Goal: Task Accomplishment & Management: Manage account settings

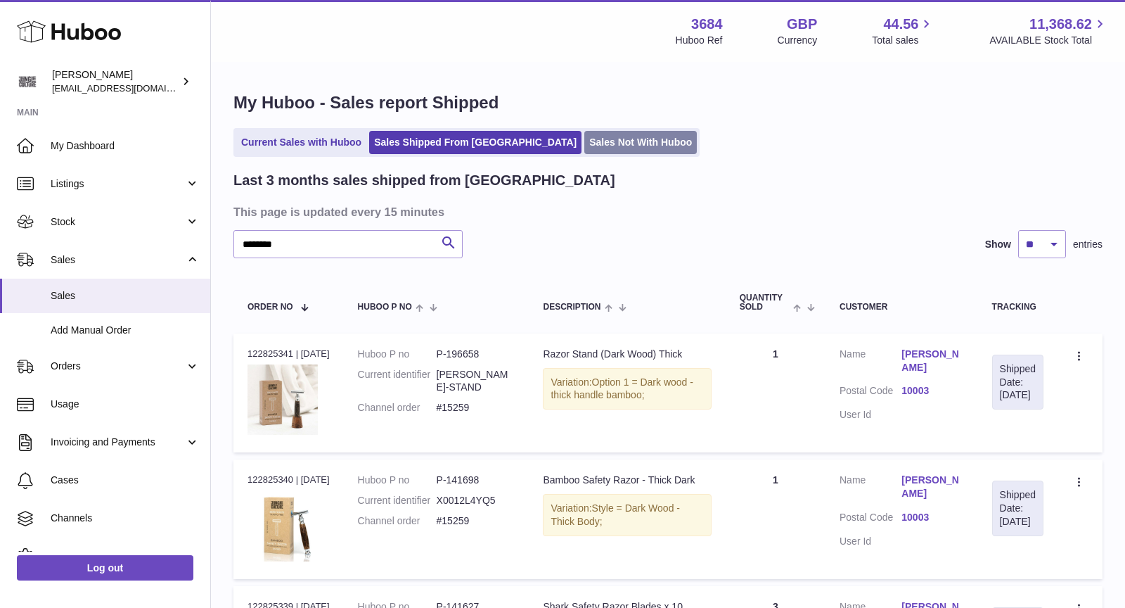
click at [596, 152] on link "Sales Not With Huboo" at bounding box center [640, 142] width 113 height 23
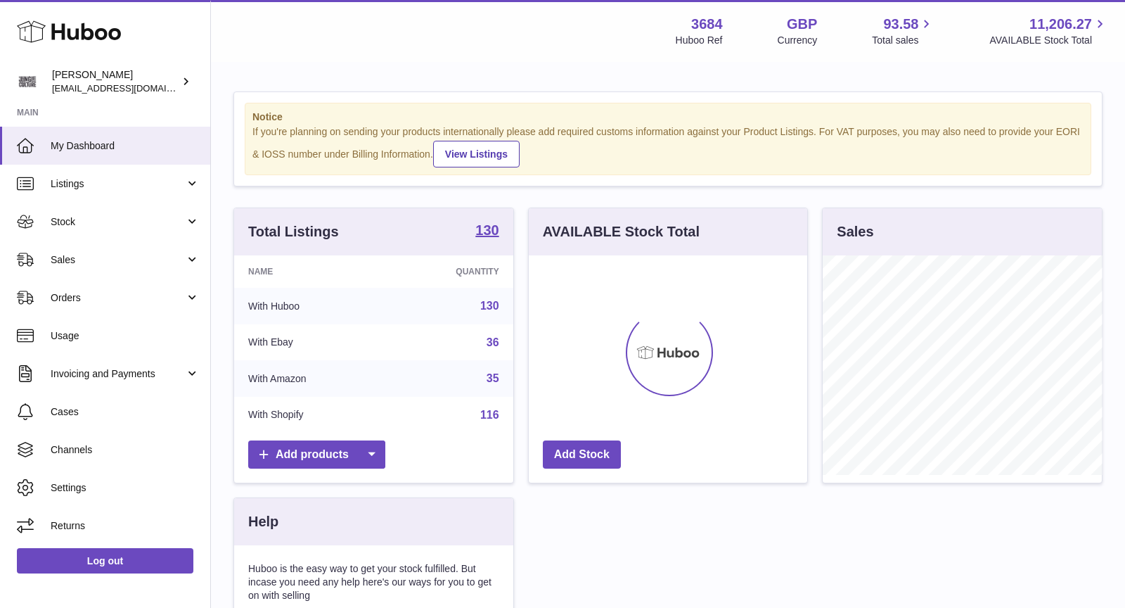
scroll to position [219, 279]
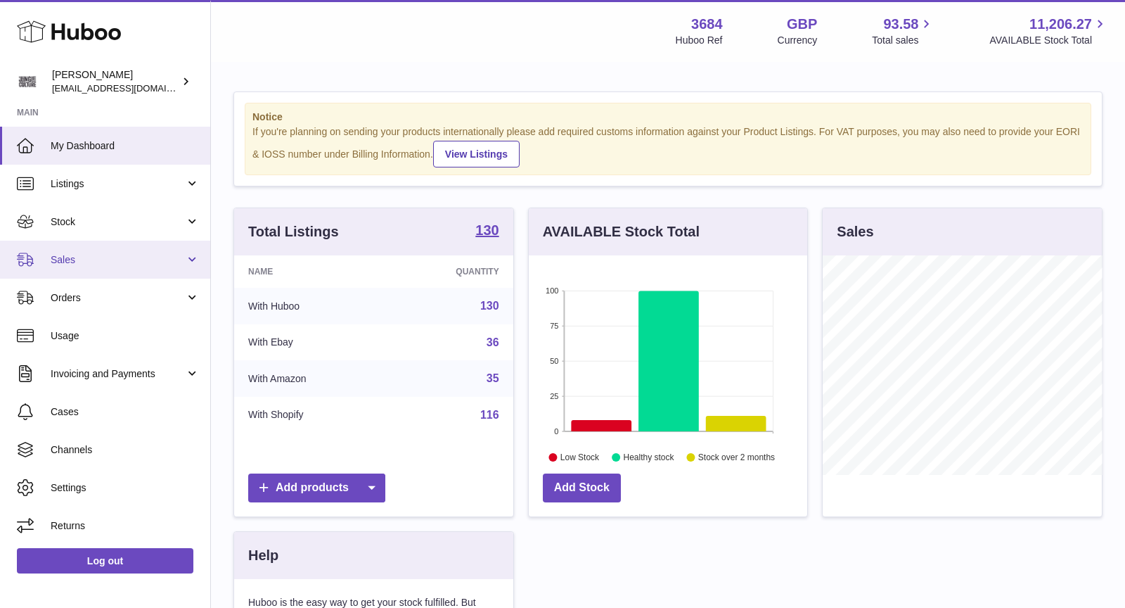
click at [91, 255] on span "Sales" at bounding box center [118, 259] width 134 height 13
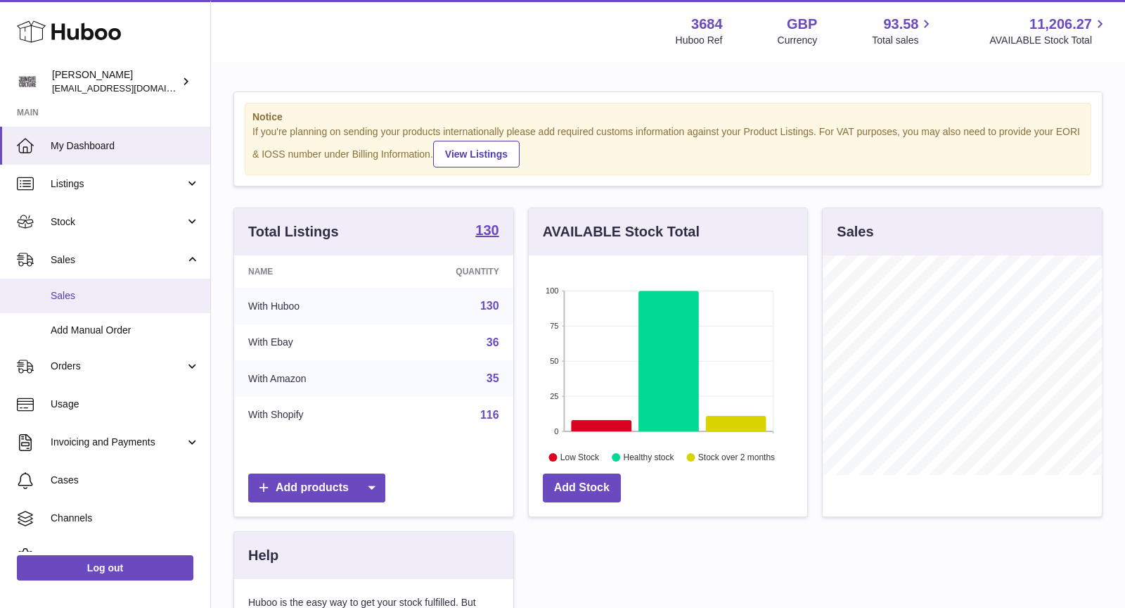
click at [89, 295] on span "Sales" at bounding box center [125, 295] width 149 height 13
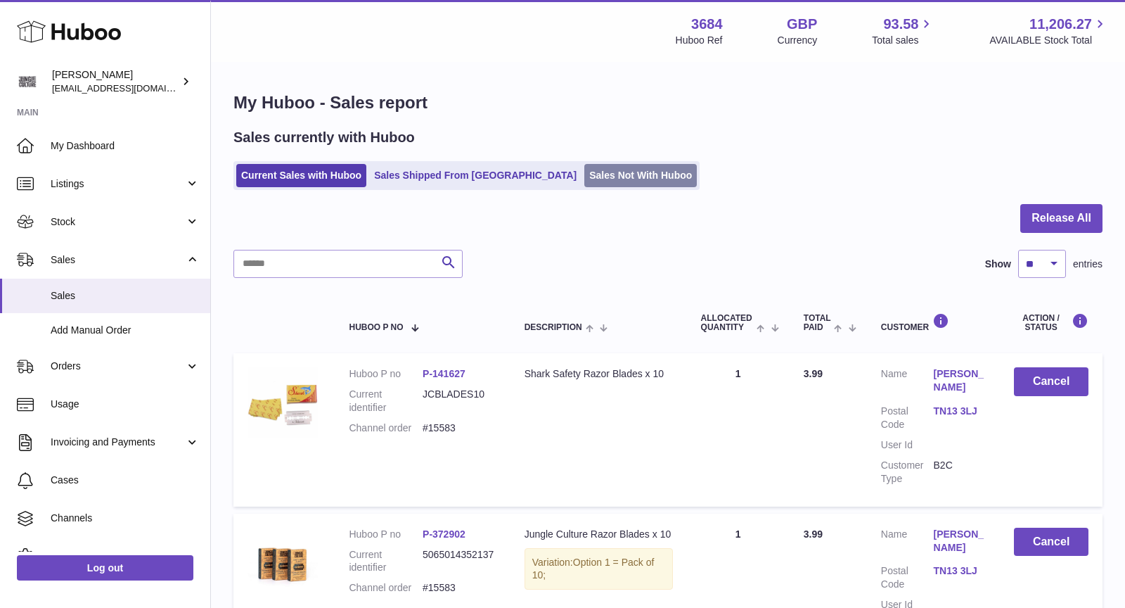
click at [596, 174] on link "Sales Not With Huboo" at bounding box center [640, 175] width 113 height 23
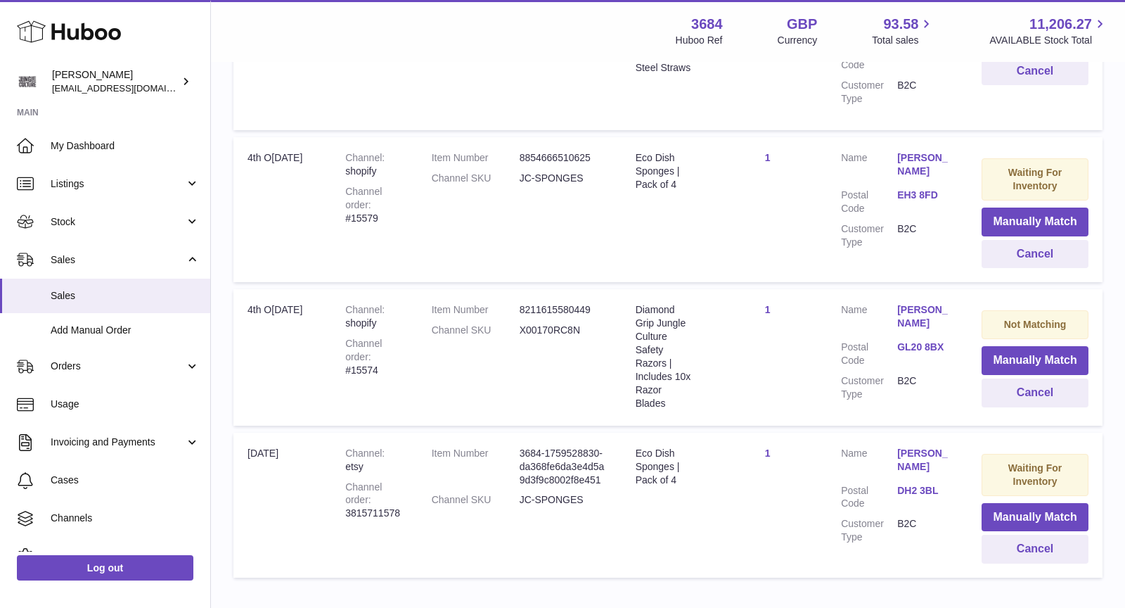
scroll to position [617, 0]
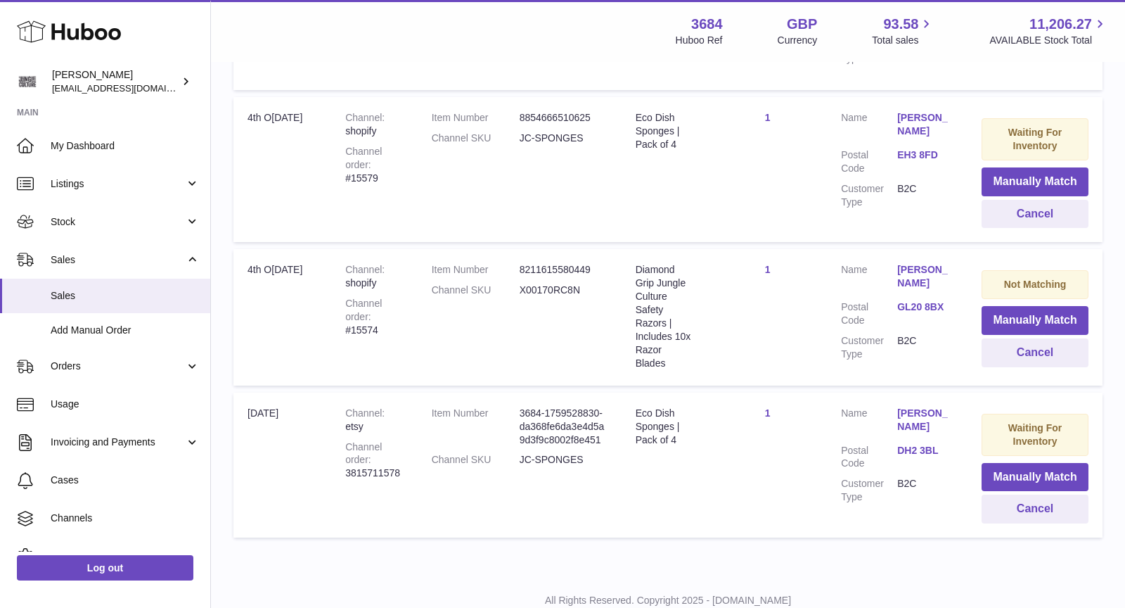
drag, startPoint x: 938, startPoint y: 383, endPoint x: 596, endPoint y: 3, distance: 511.9
click at [1059, 494] on button "Cancel" at bounding box center [1035, 508] width 107 height 29
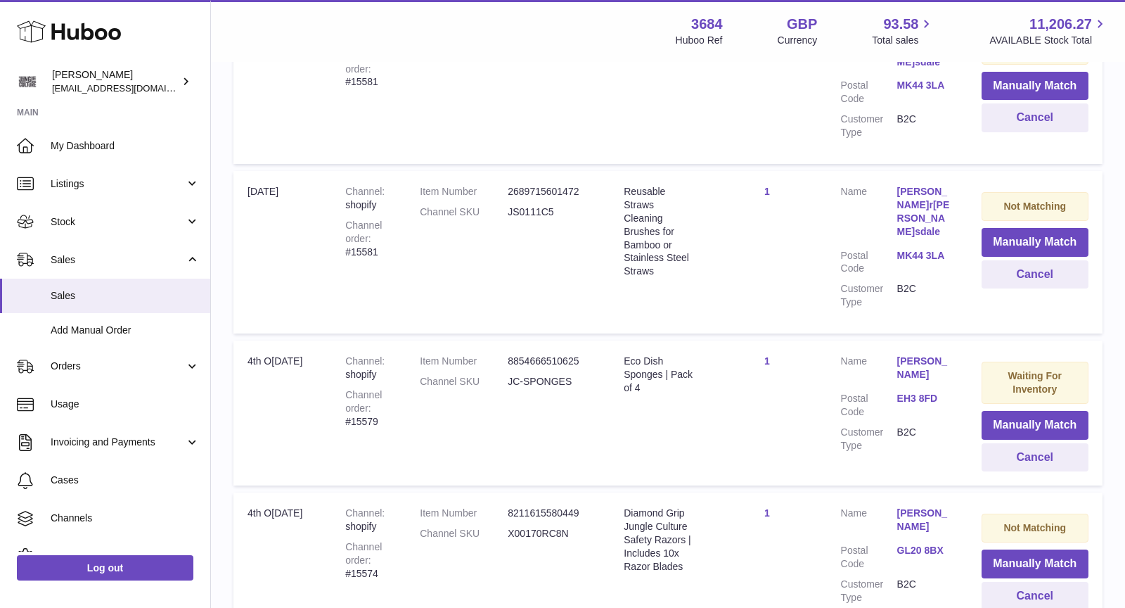
scroll to position [463, 0]
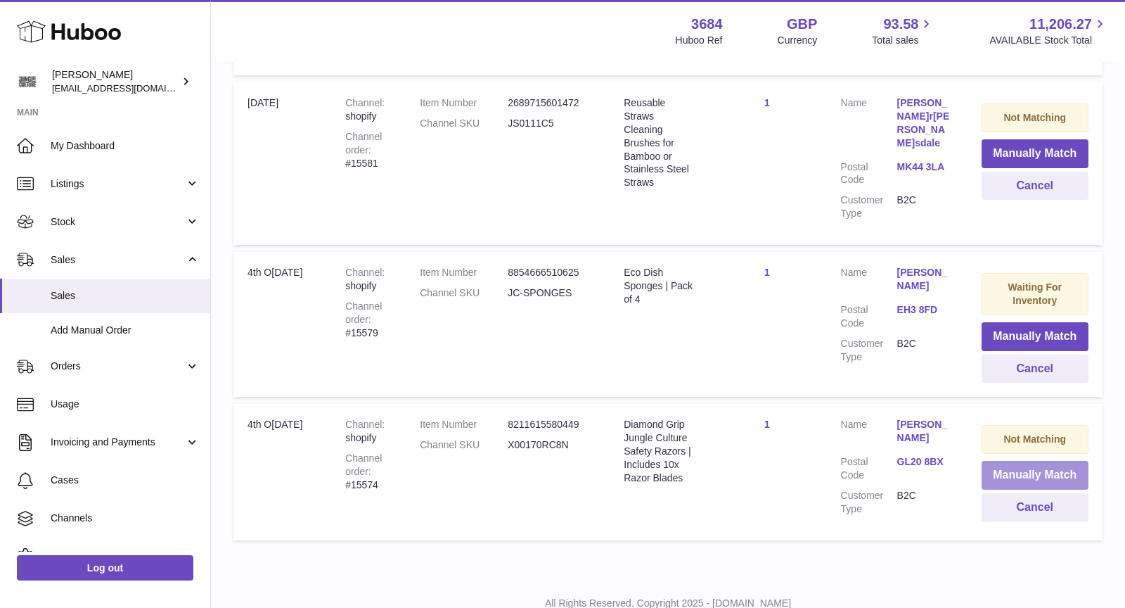
click at [1035, 461] on button "Manually Match" at bounding box center [1035, 475] width 107 height 29
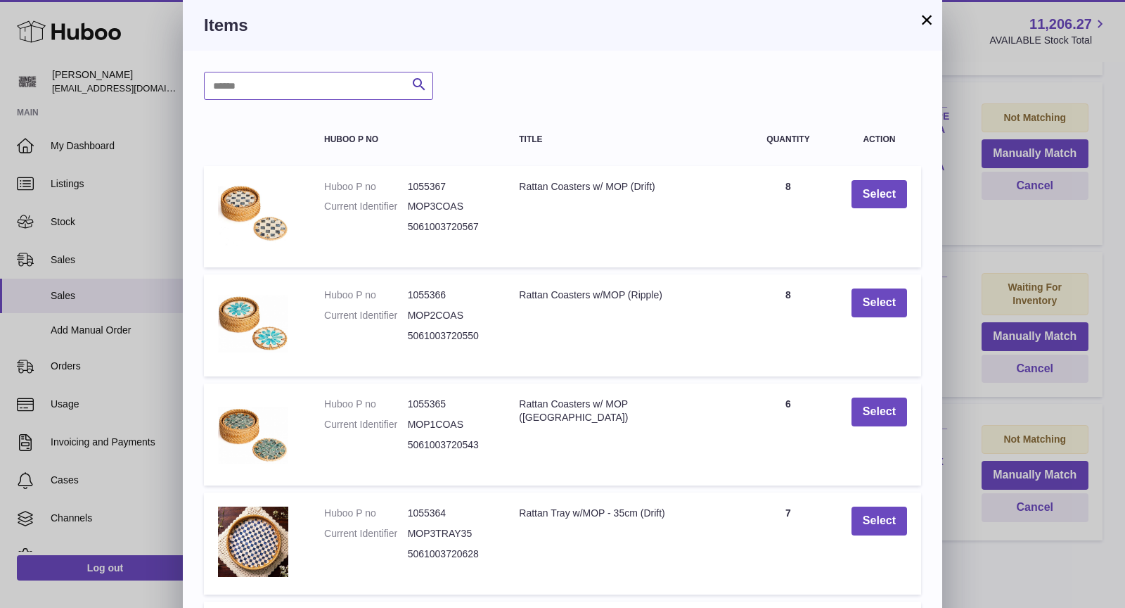
click at [316, 86] on input "text" at bounding box center [318, 86] width 229 height 28
type input "****"
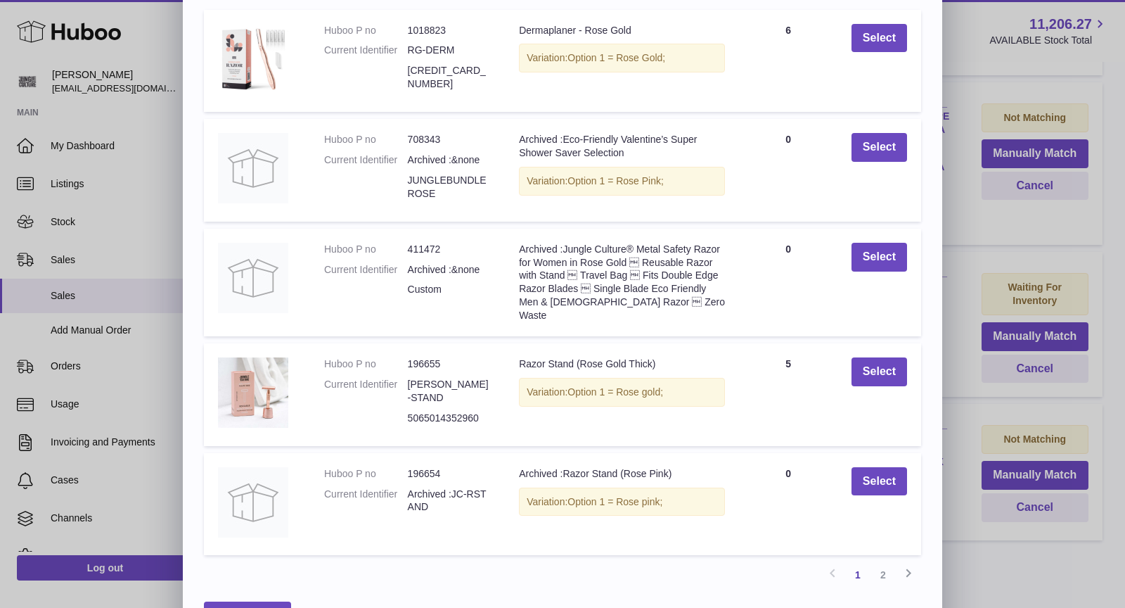
scroll to position [185, 0]
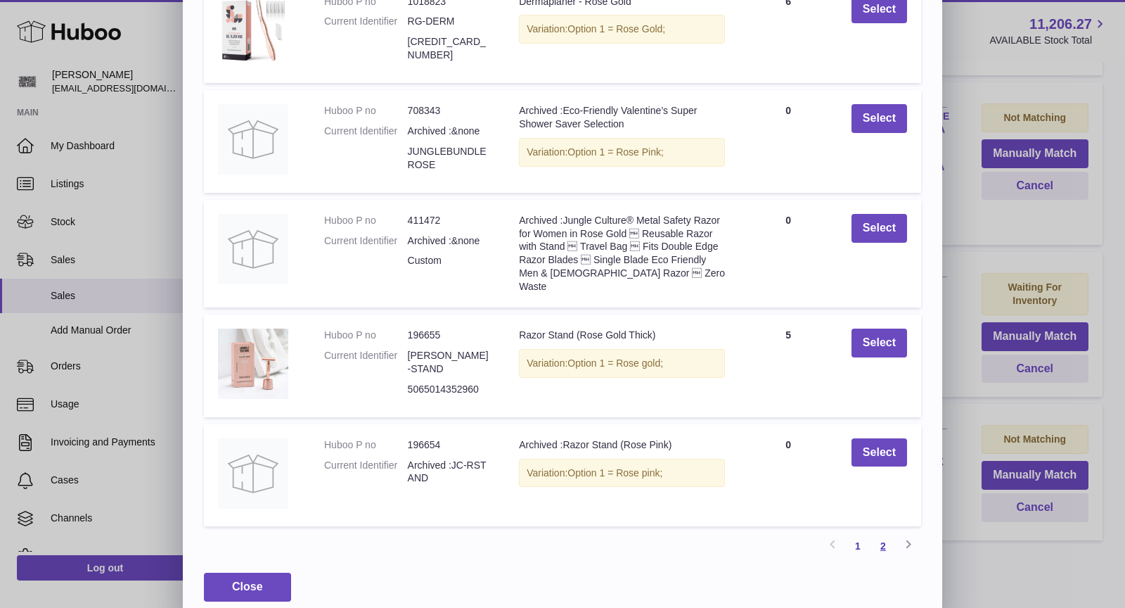
click at [886, 537] on link "2" at bounding box center [883, 545] width 25 height 25
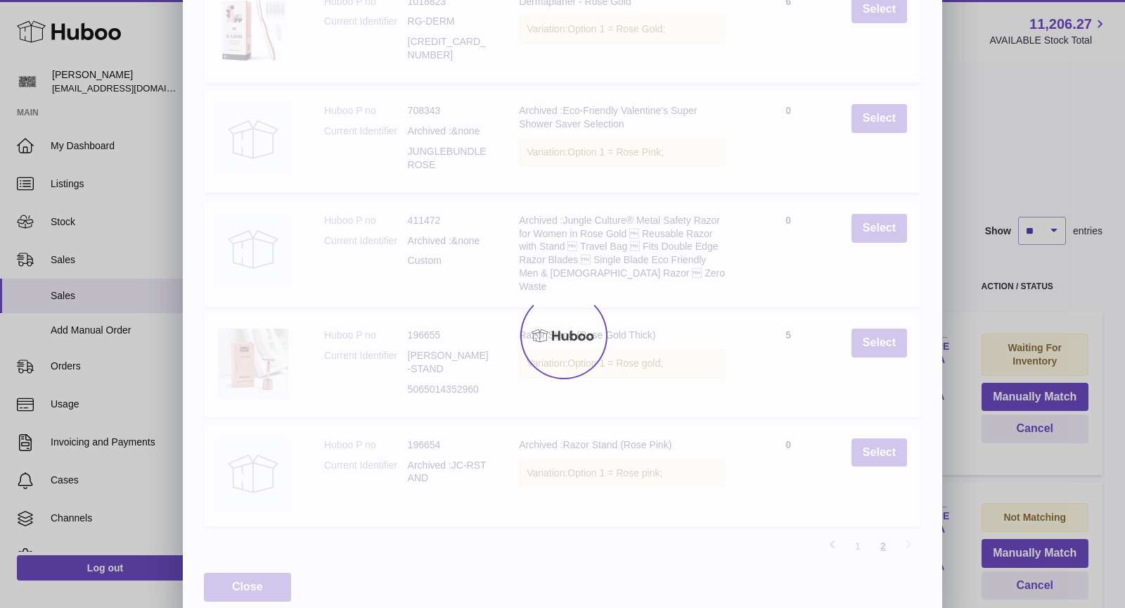
scroll to position [0, 0]
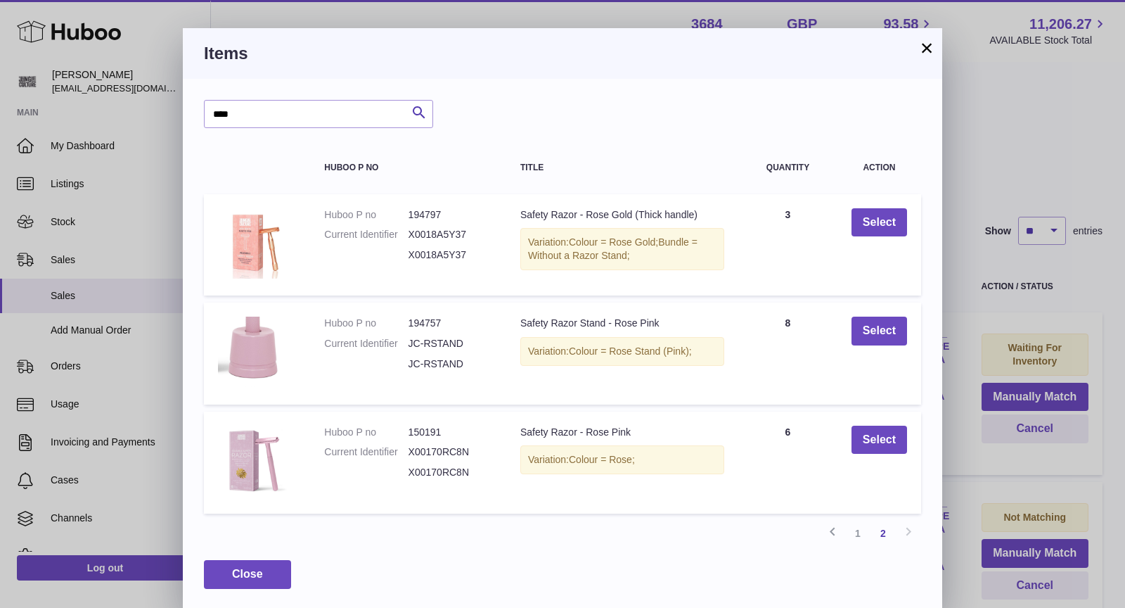
click at [925, 53] on button "×" at bounding box center [926, 47] width 17 height 17
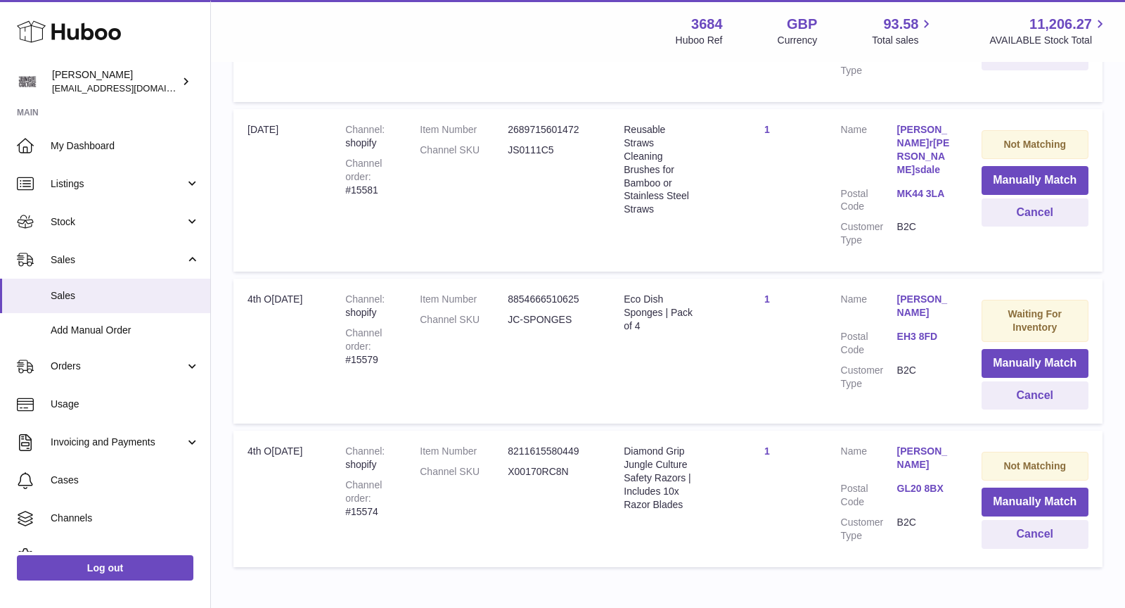
scroll to position [437, 0]
click at [1046, 487] on button "Manually Match" at bounding box center [1035, 501] width 107 height 29
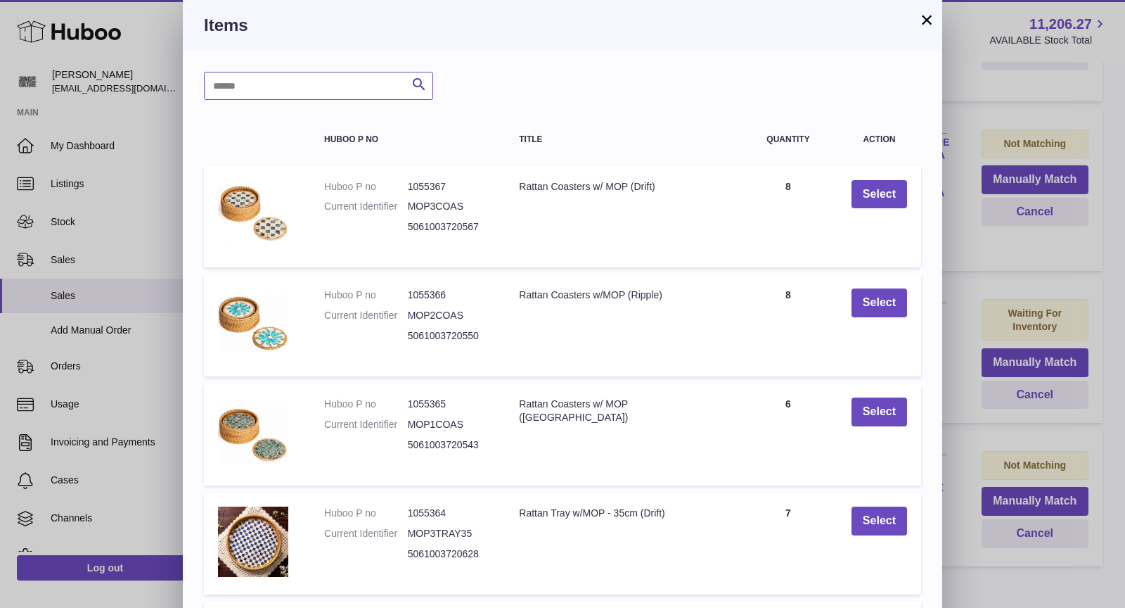
click at [347, 75] on input "text" at bounding box center [318, 86] width 229 height 28
type input "****"
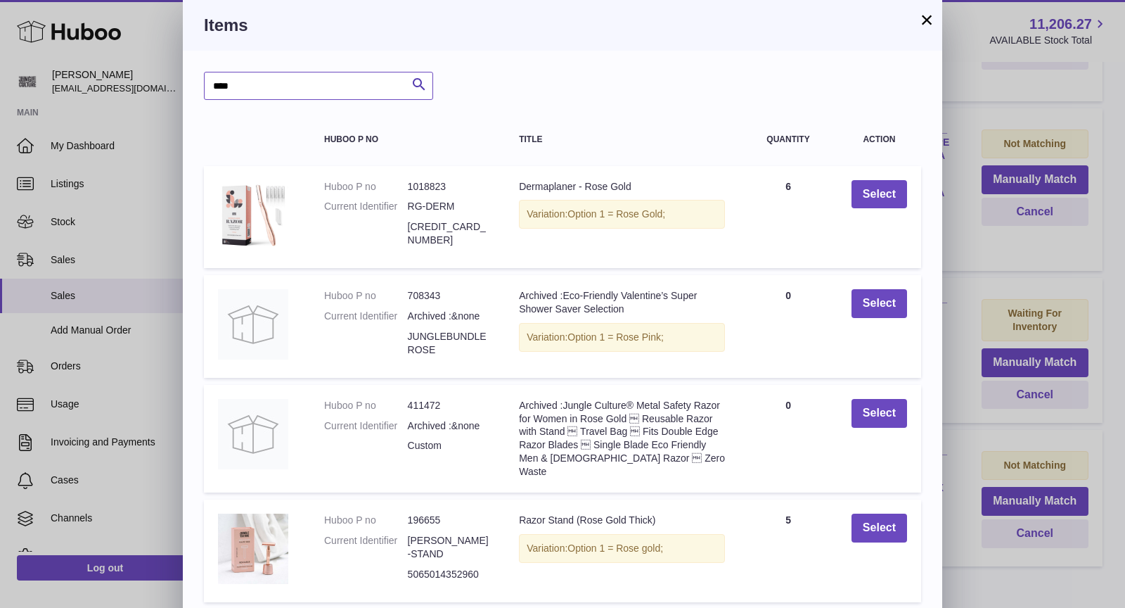
scroll to position [194, 0]
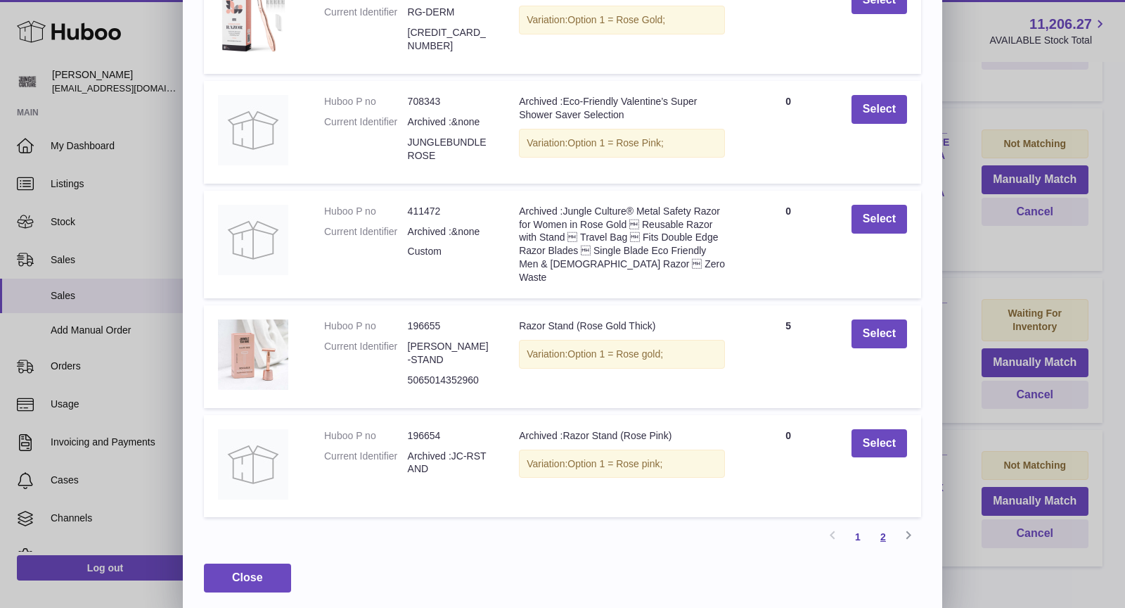
click at [885, 534] on link "2" at bounding box center [883, 536] width 25 height 25
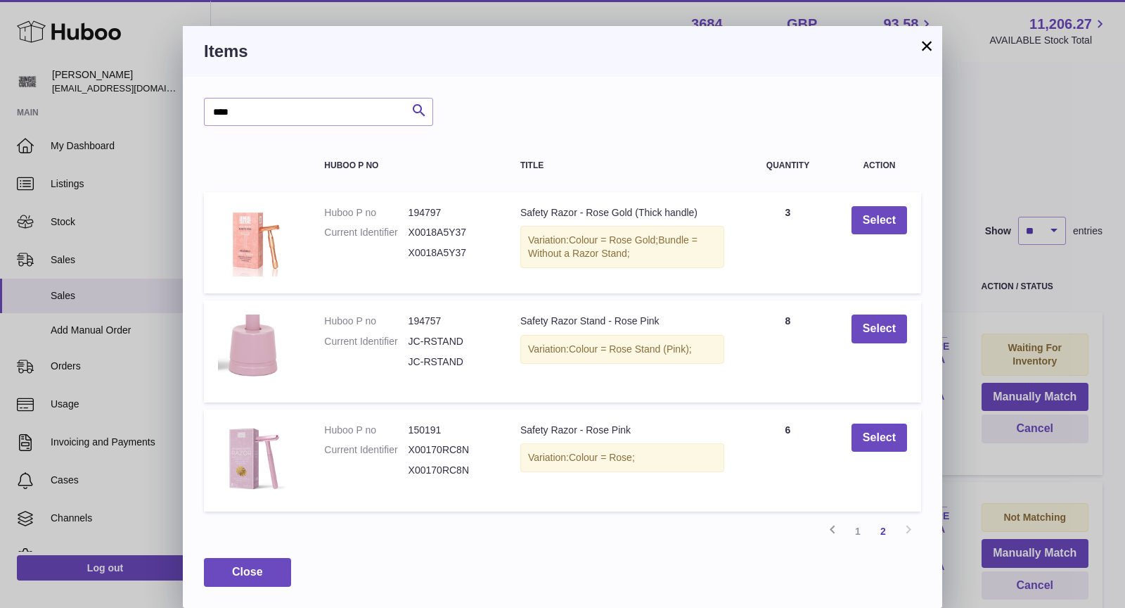
scroll to position [0, 0]
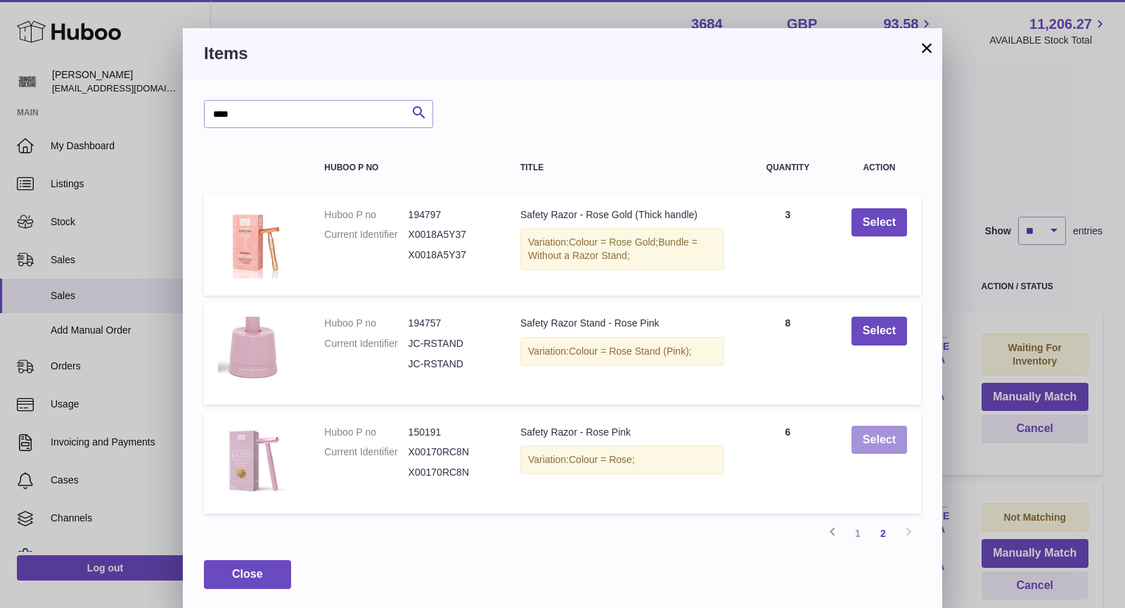
click at [883, 442] on button "Select" at bounding box center [880, 439] width 56 height 29
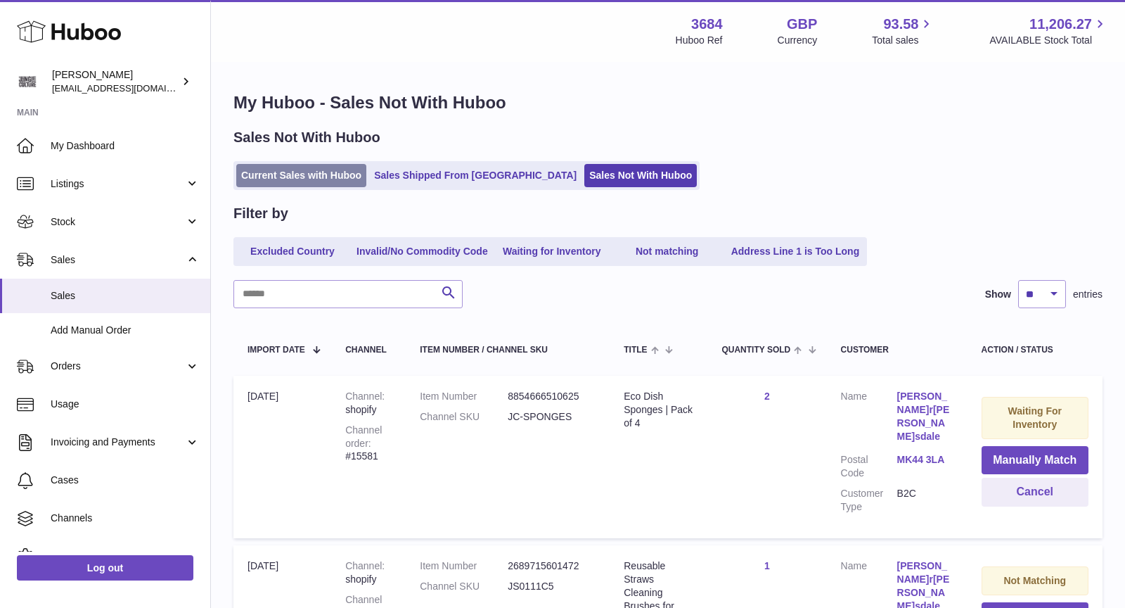
click at [300, 181] on link "Current Sales with Huboo" at bounding box center [301, 175] width 130 height 23
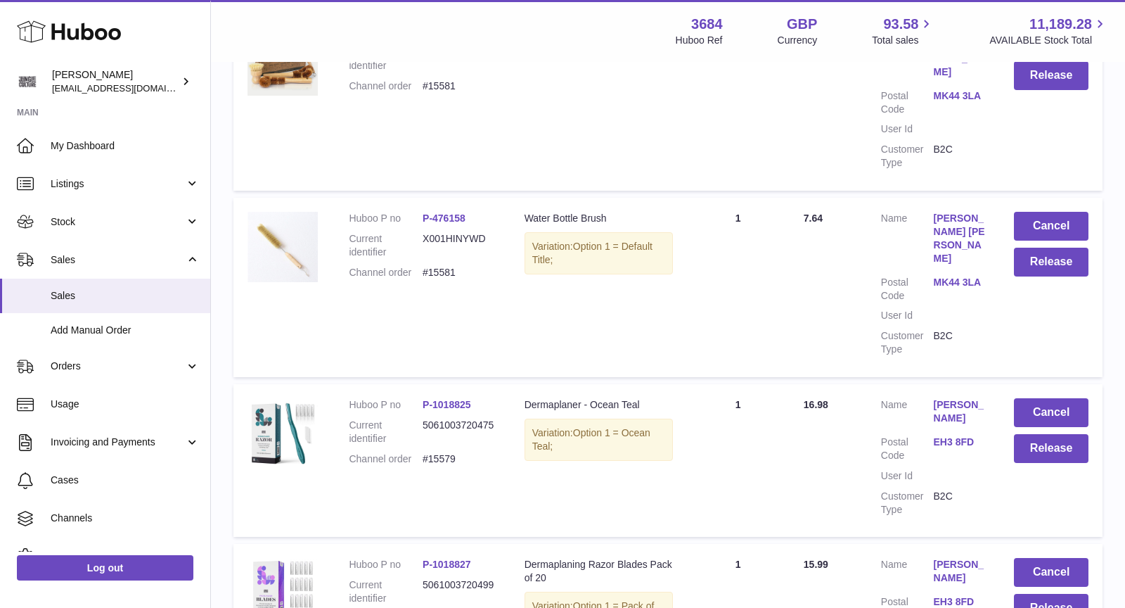
scroll to position [1438, 0]
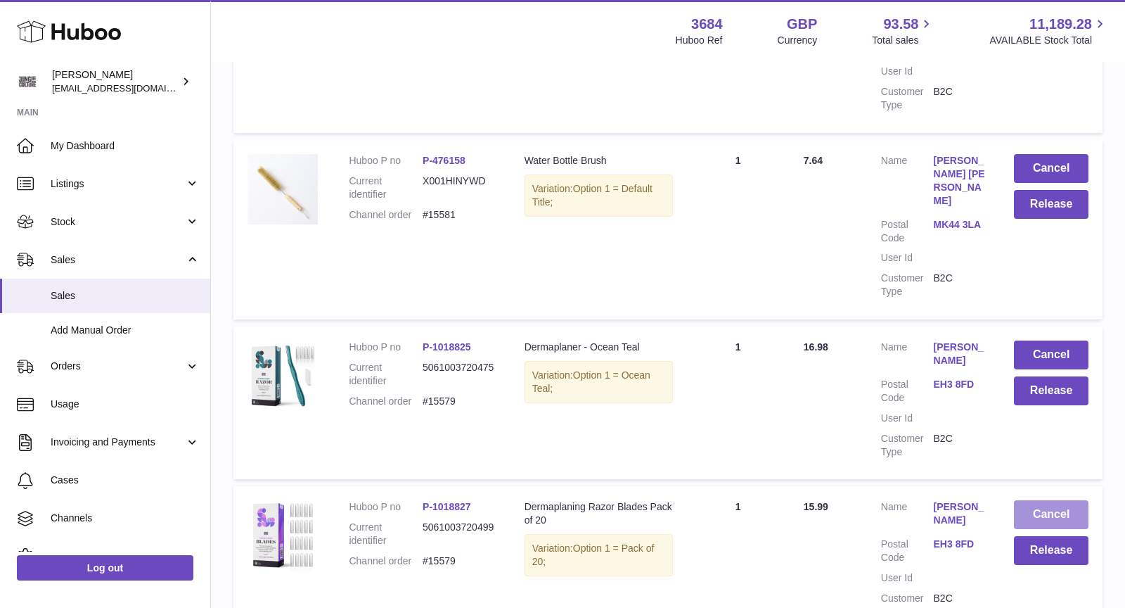
click at [1058, 500] on button "Cancel" at bounding box center [1051, 514] width 75 height 29
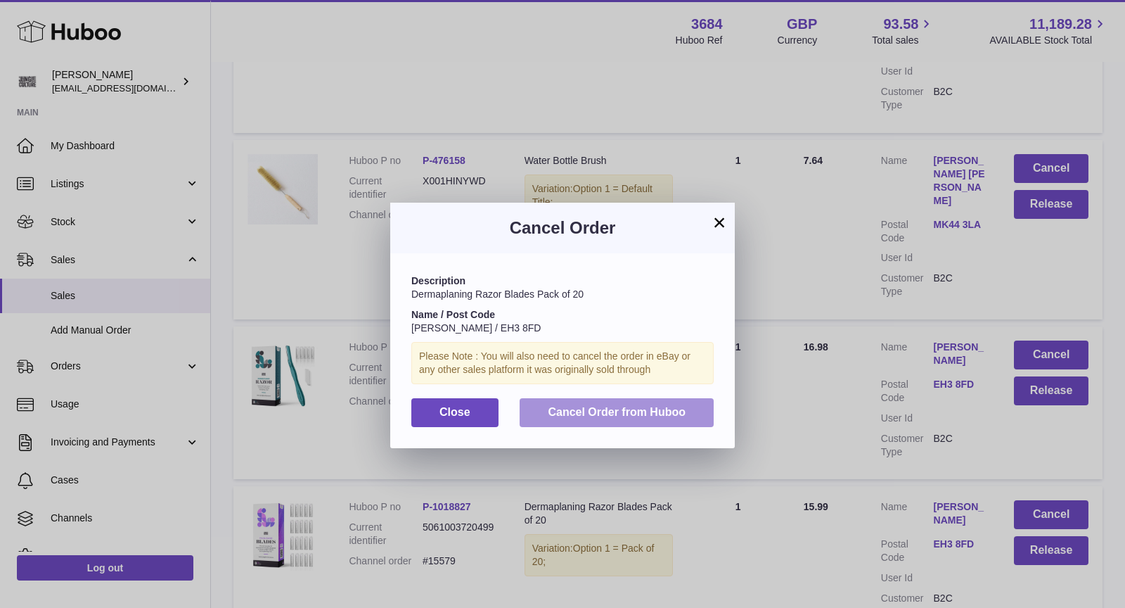
click at [665, 419] on button "Cancel Order from Huboo" at bounding box center [617, 412] width 194 height 29
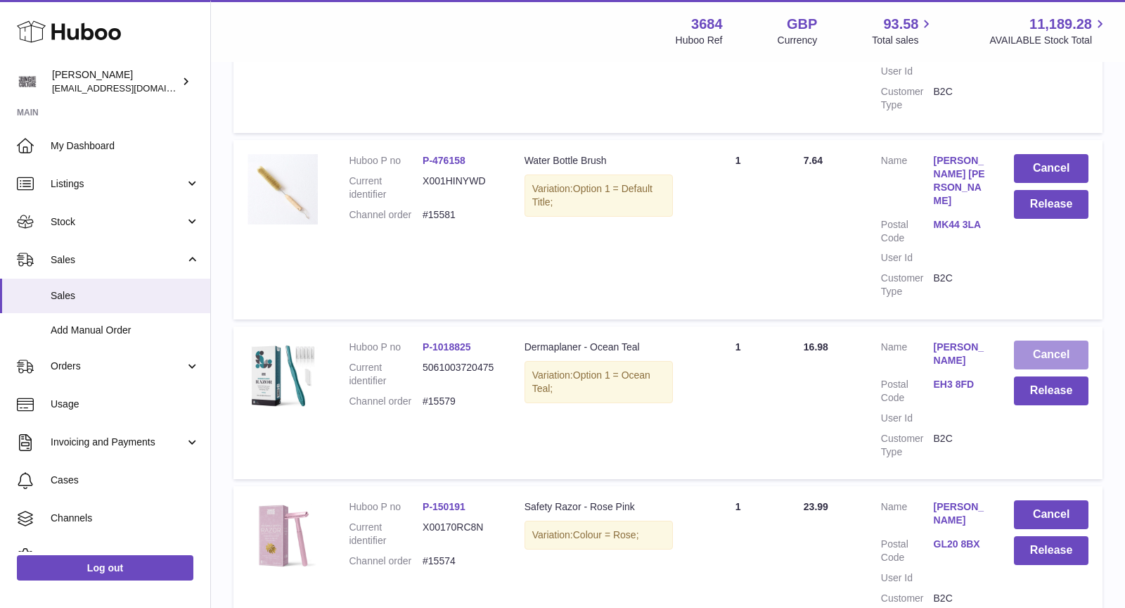
click at [1045, 340] on button "Cancel" at bounding box center [1051, 354] width 75 height 29
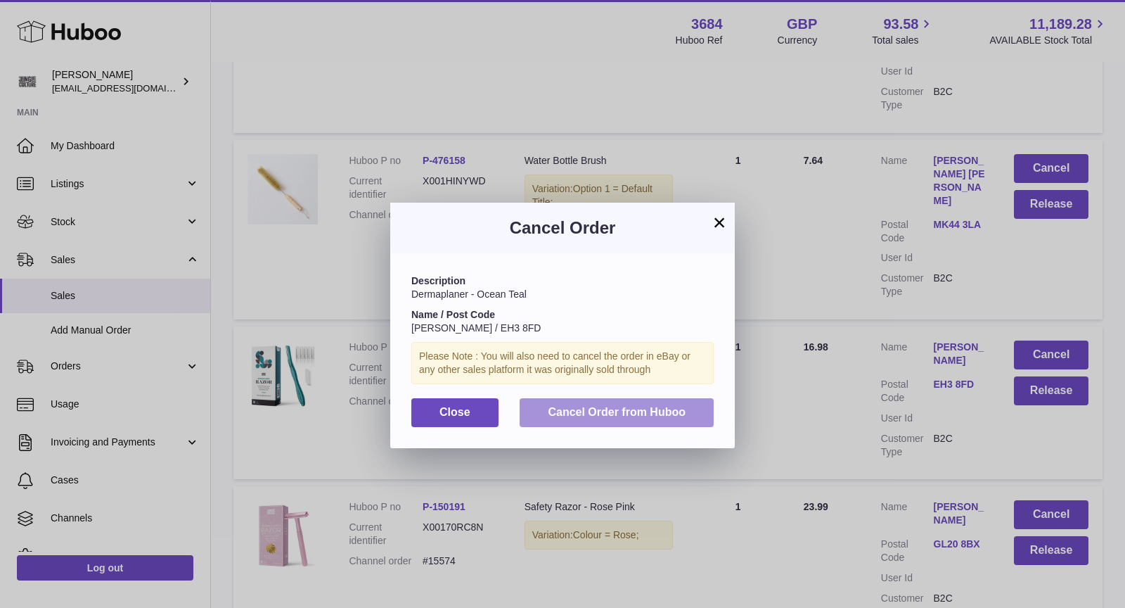
click at [649, 402] on button "Cancel Order from Huboo" at bounding box center [617, 412] width 194 height 29
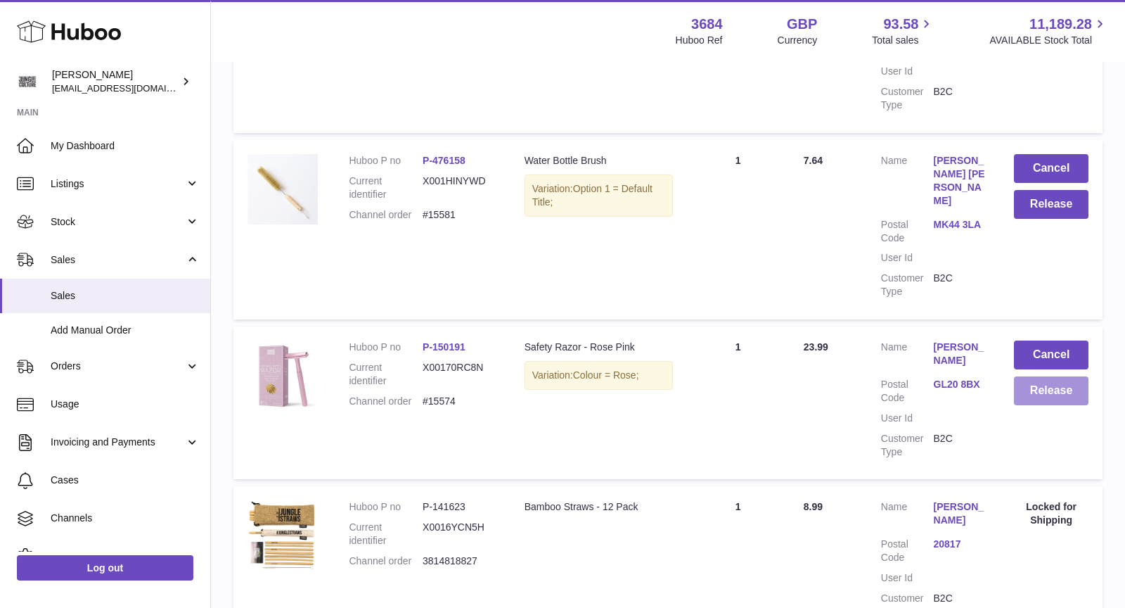
click at [1052, 376] on button "Release" at bounding box center [1051, 390] width 75 height 29
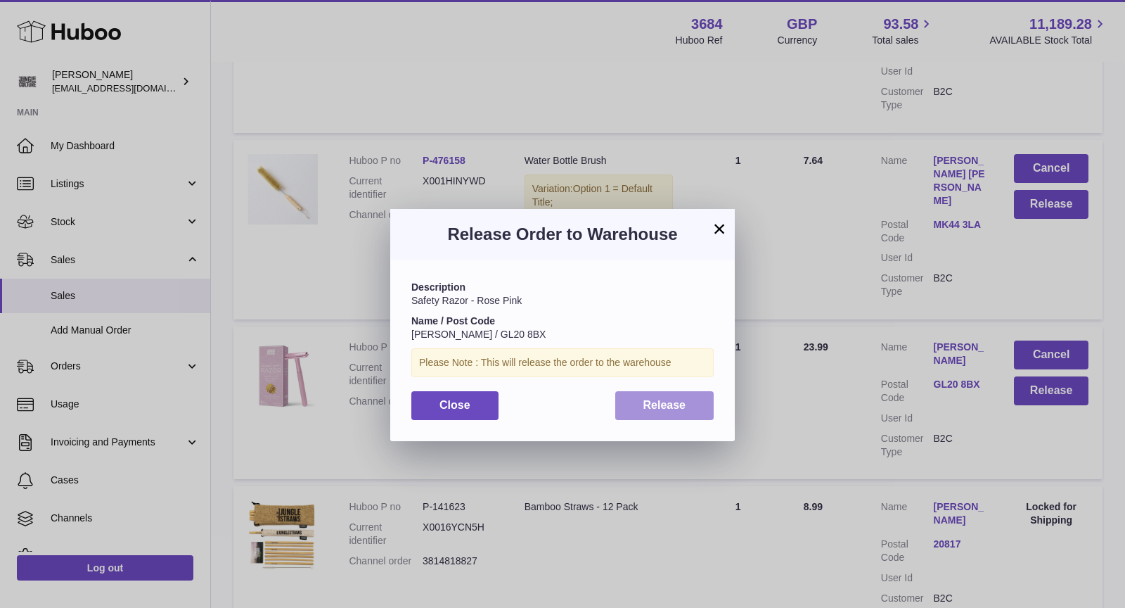
click at [676, 405] on span "Release" at bounding box center [665, 405] width 43 height 12
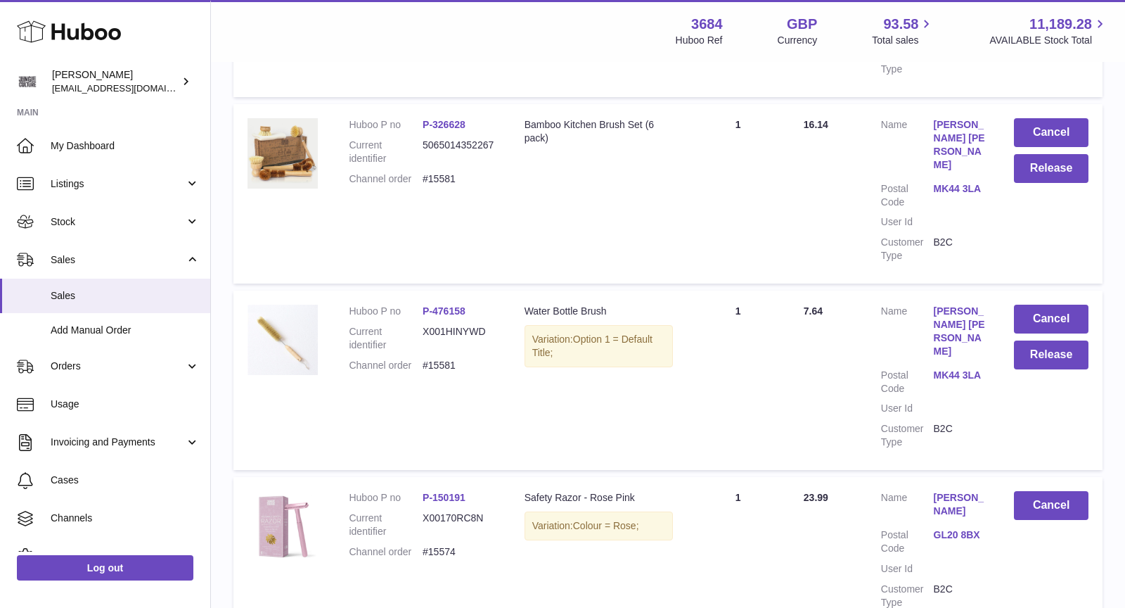
scroll to position [1276, 0]
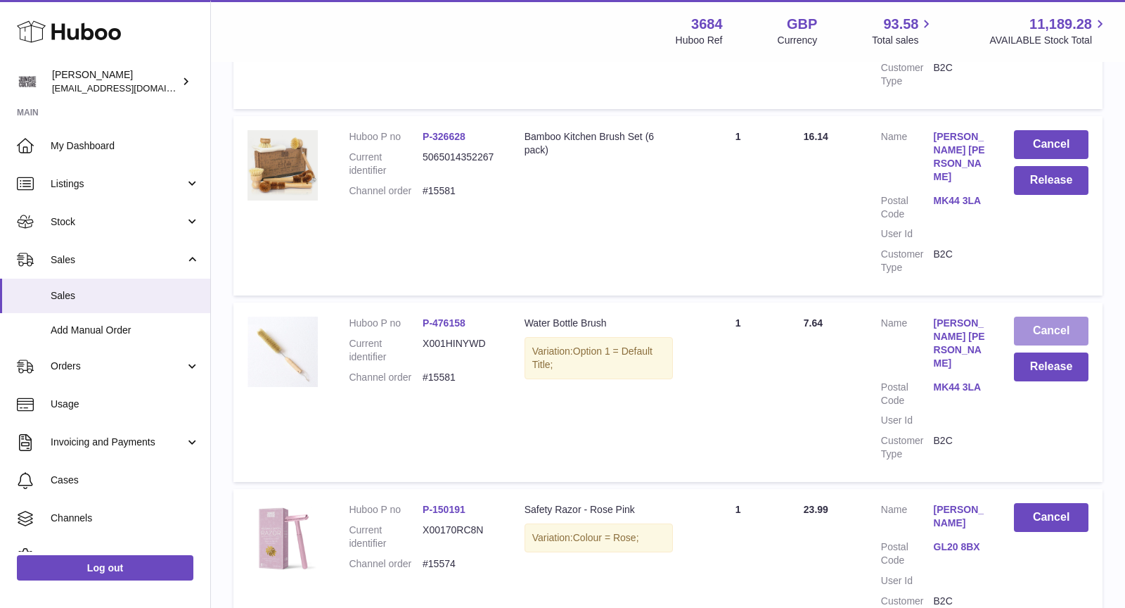
click at [1053, 316] on button "Cancel" at bounding box center [1051, 330] width 75 height 29
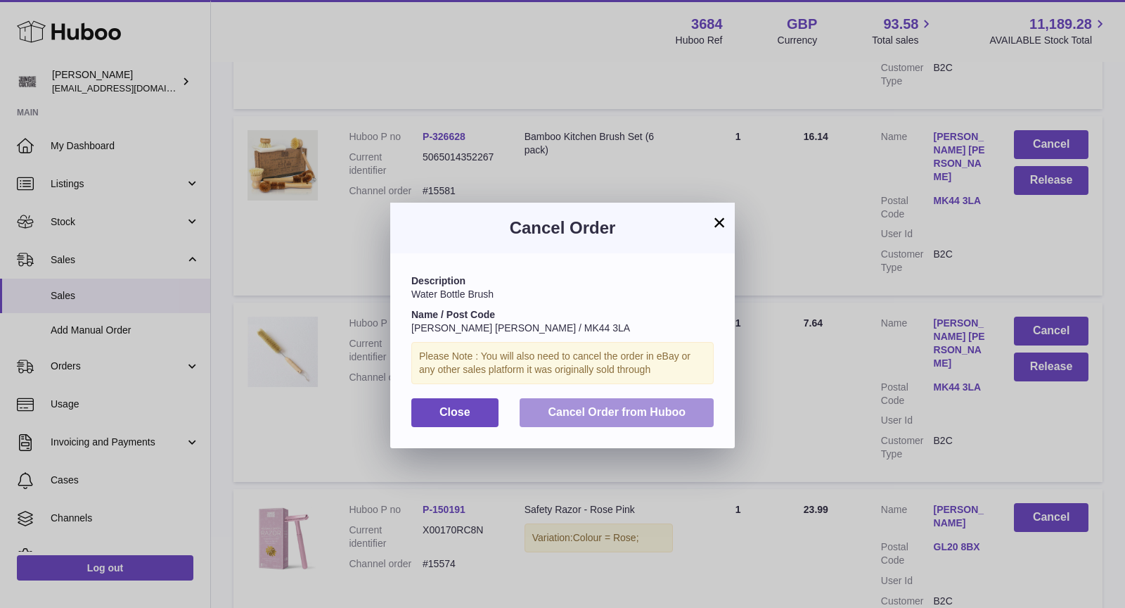
click at [663, 417] on span "Cancel Order from Huboo" at bounding box center [617, 412] width 138 height 12
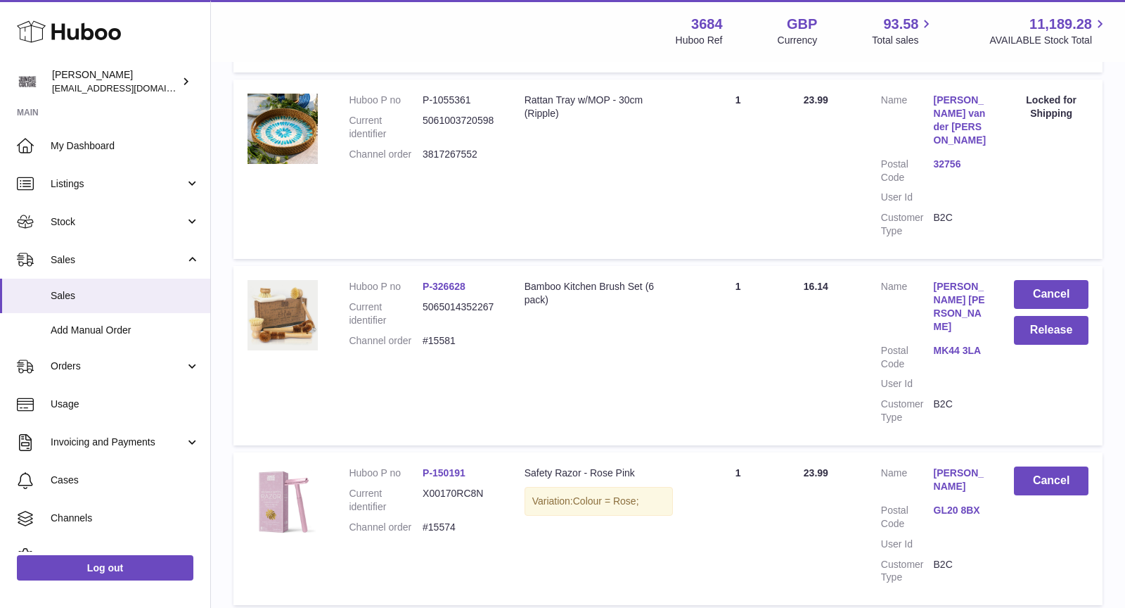
scroll to position [1122, 0]
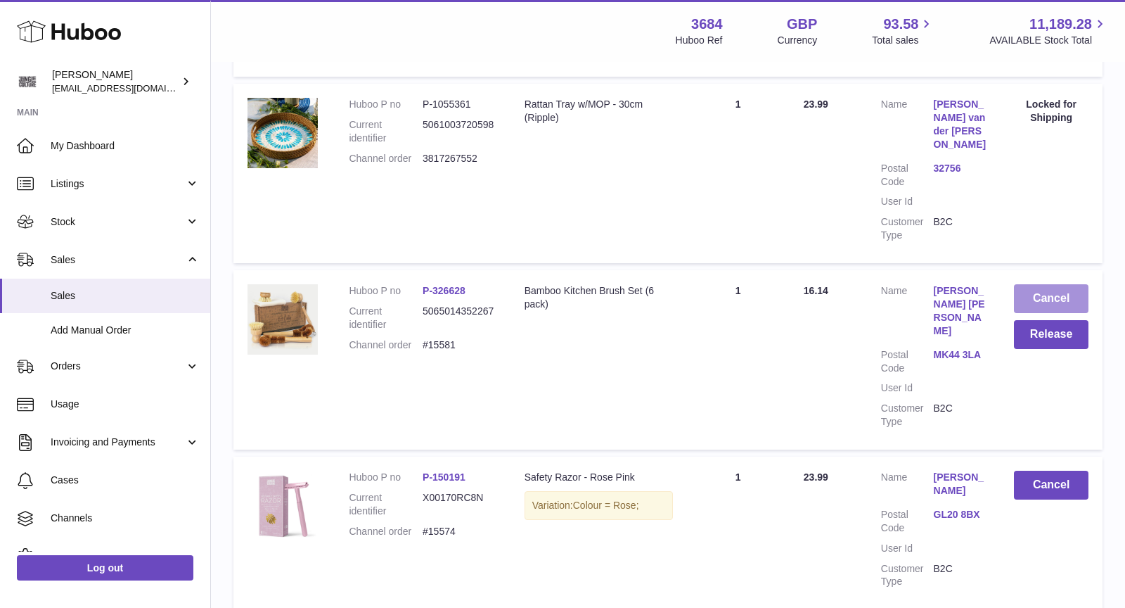
click at [1063, 284] on button "Cancel" at bounding box center [1051, 298] width 75 height 29
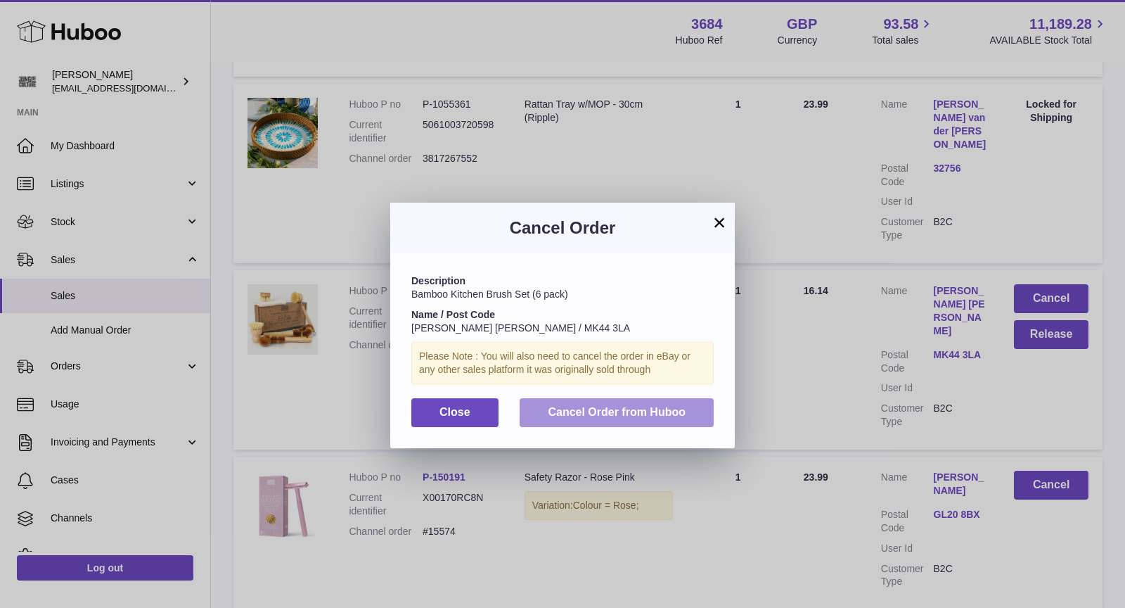
click at [642, 404] on button "Cancel Order from Huboo" at bounding box center [617, 412] width 194 height 29
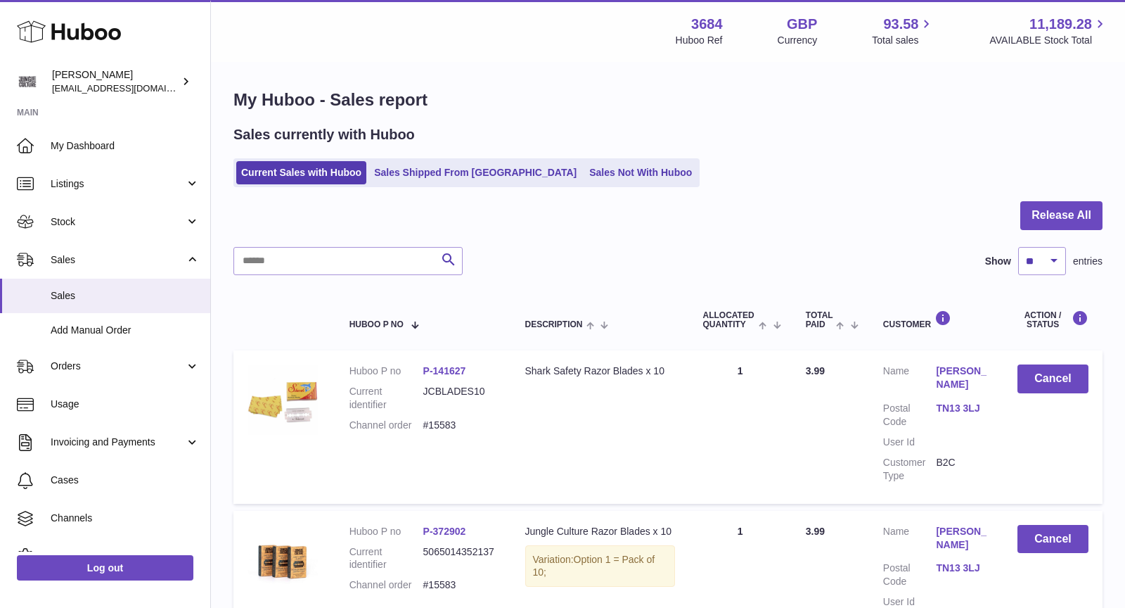
scroll to position [0, 0]
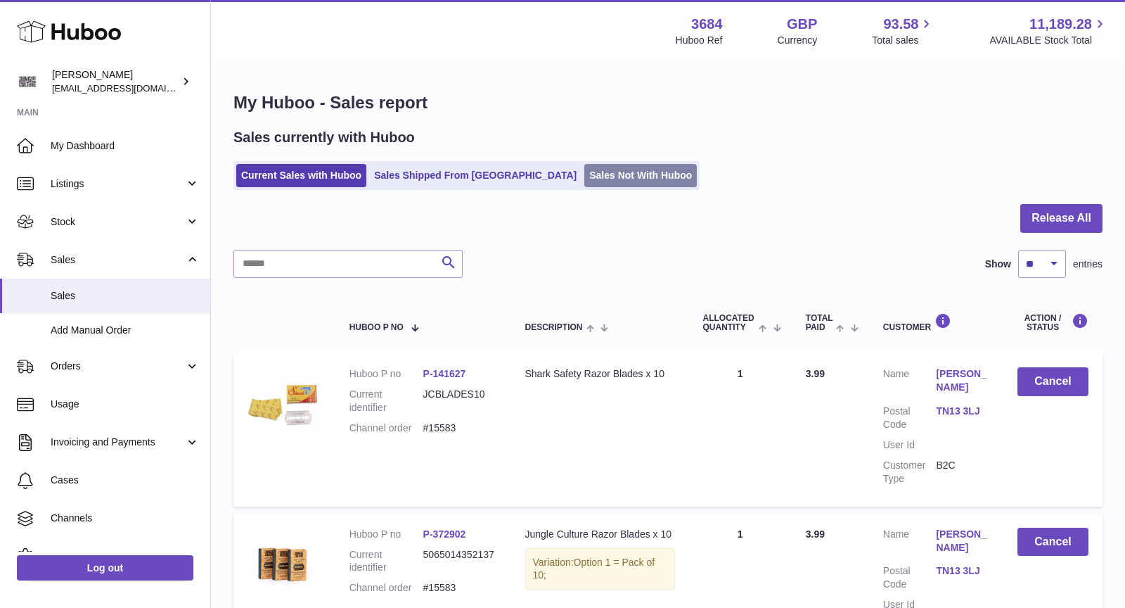
click at [584, 169] on link "Sales Not With Huboo" at bounding box center [640, 175] width 113 height 23
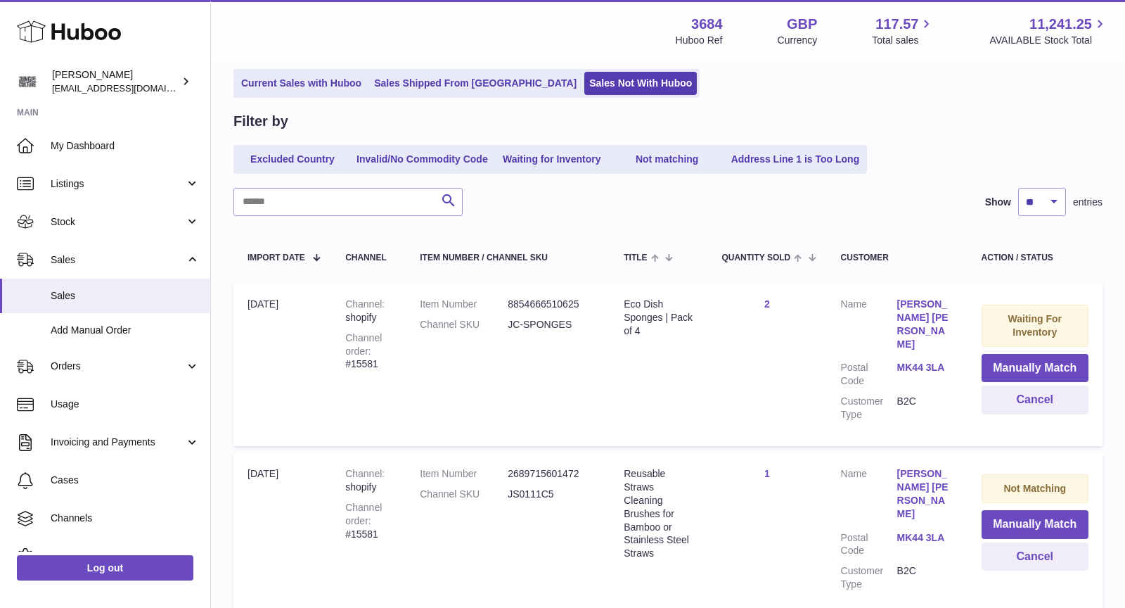
scroll to position [324, 0]
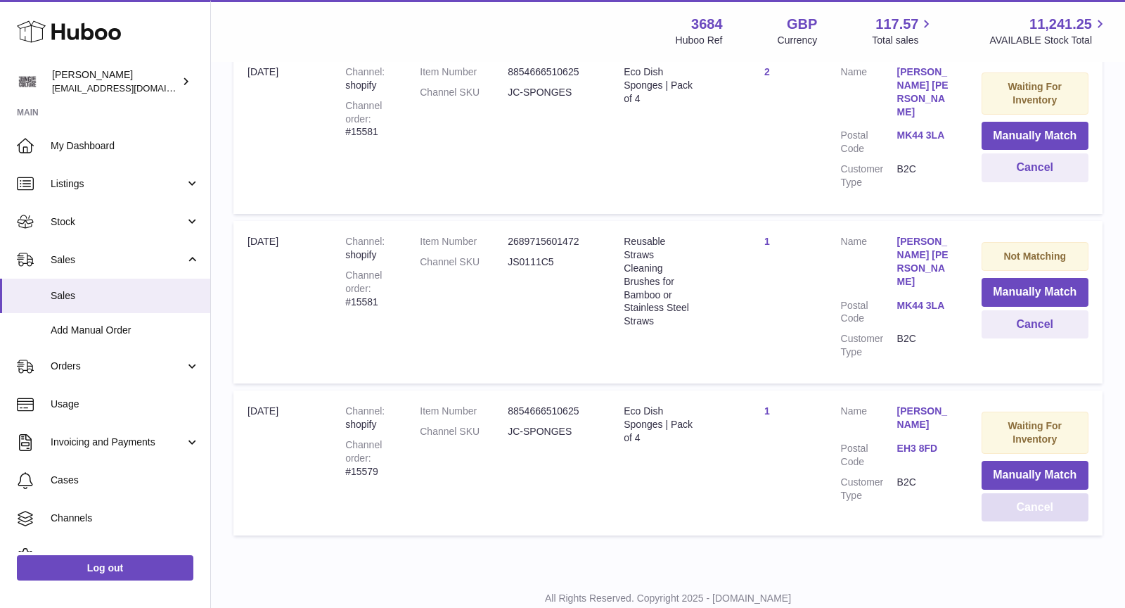
click at [1035, 493] on button "Cancel" at bounding box center [1035, 507] width 107 height 29
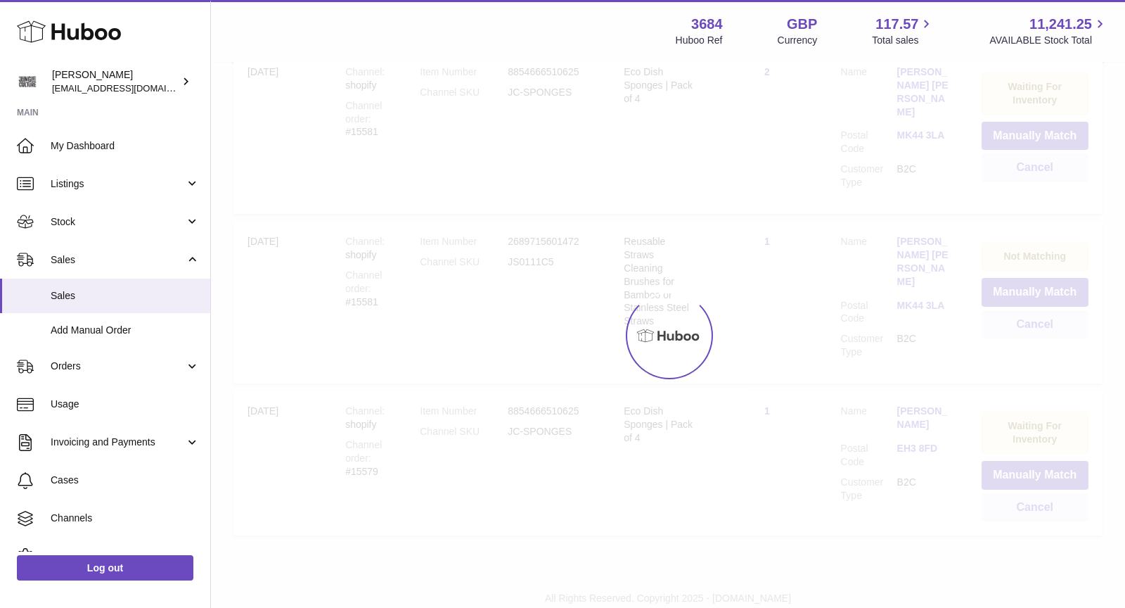
scroll to position [173, 0]
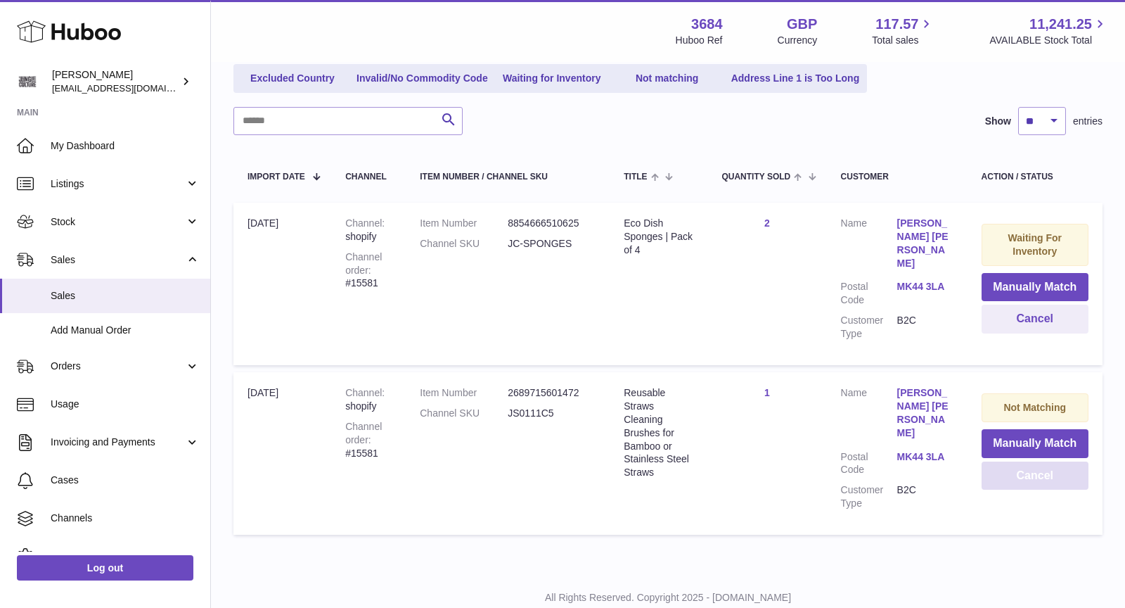
click at [1036, 463] on button "Cancel" at bounding box center [1035, 475] width 107 height 29
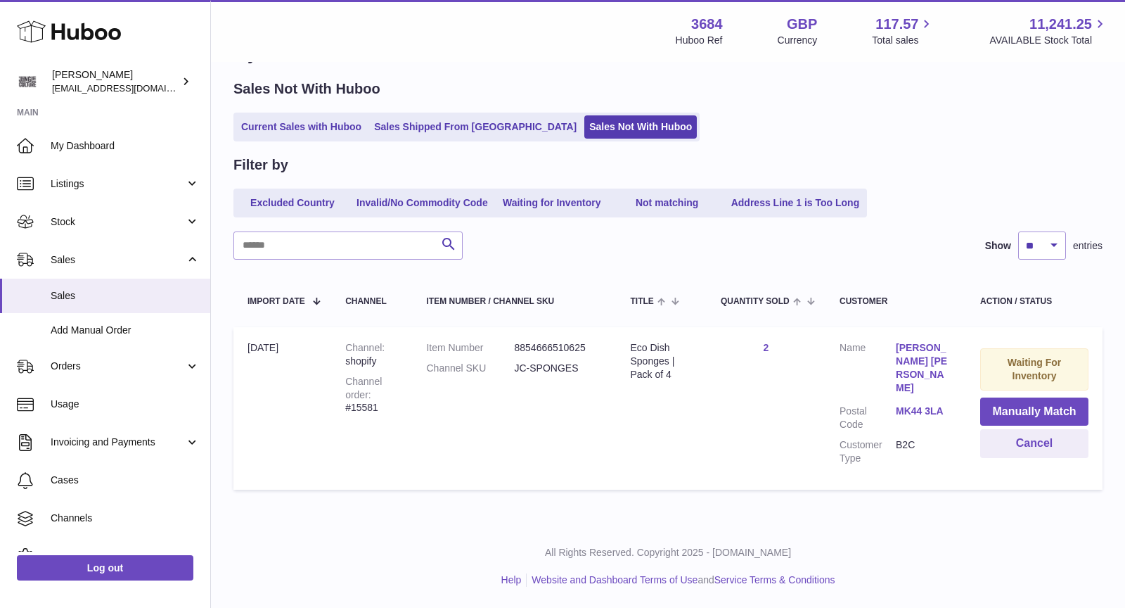
scroll to position [30, 0]
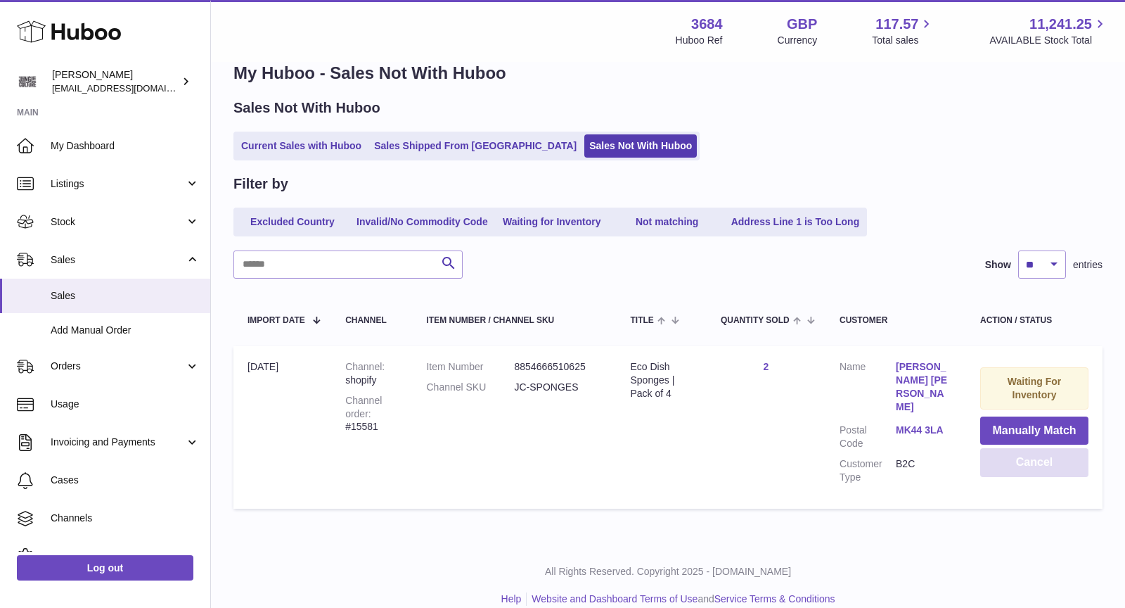
click at [1036, 463] on button "Cancel" at bounding box center [1034, 462] width 108 height 29
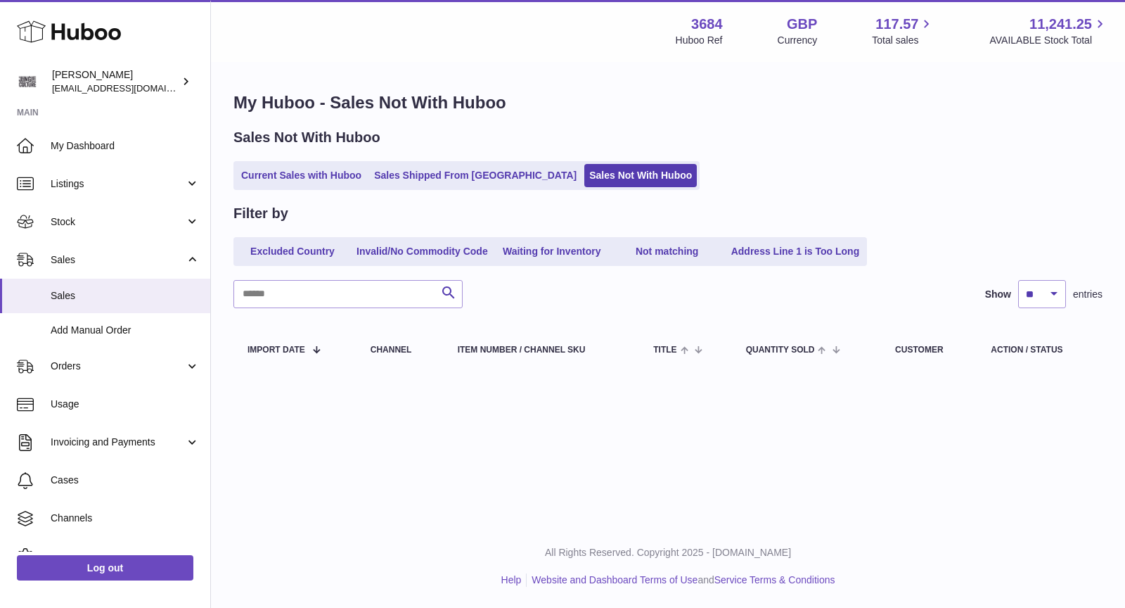
scroll to position [0, 0]
click at [300, 184] on link "Current Sales with Huboo" at bounding box center [301, 175] width 130 height 23
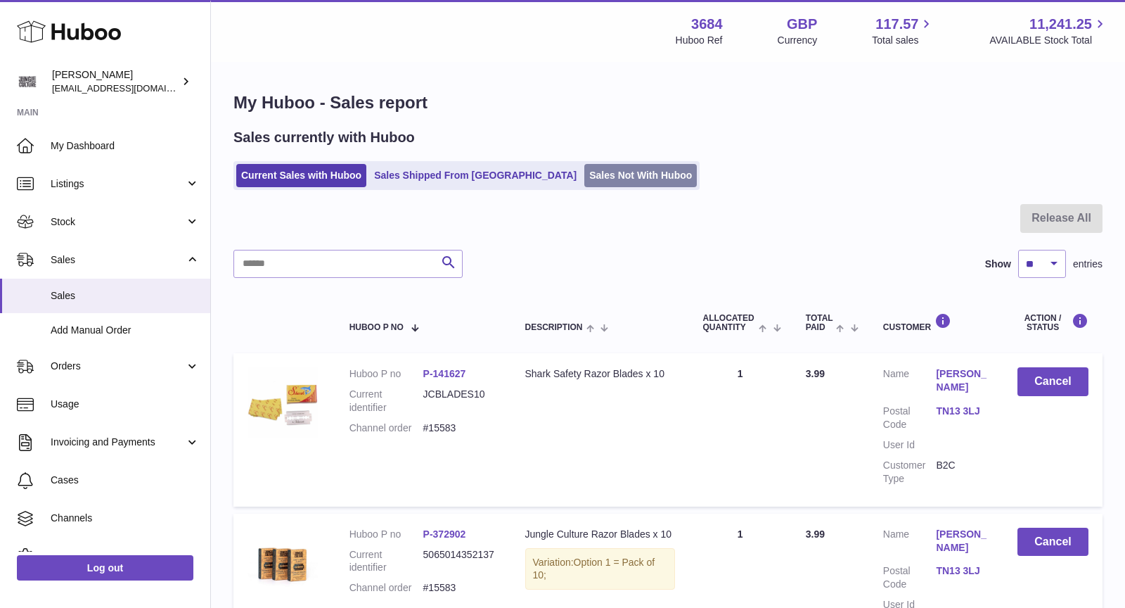
click at [584, 181] on link "Sales Not With Huboo" at bounding box center [640, 175] width 113 height 23
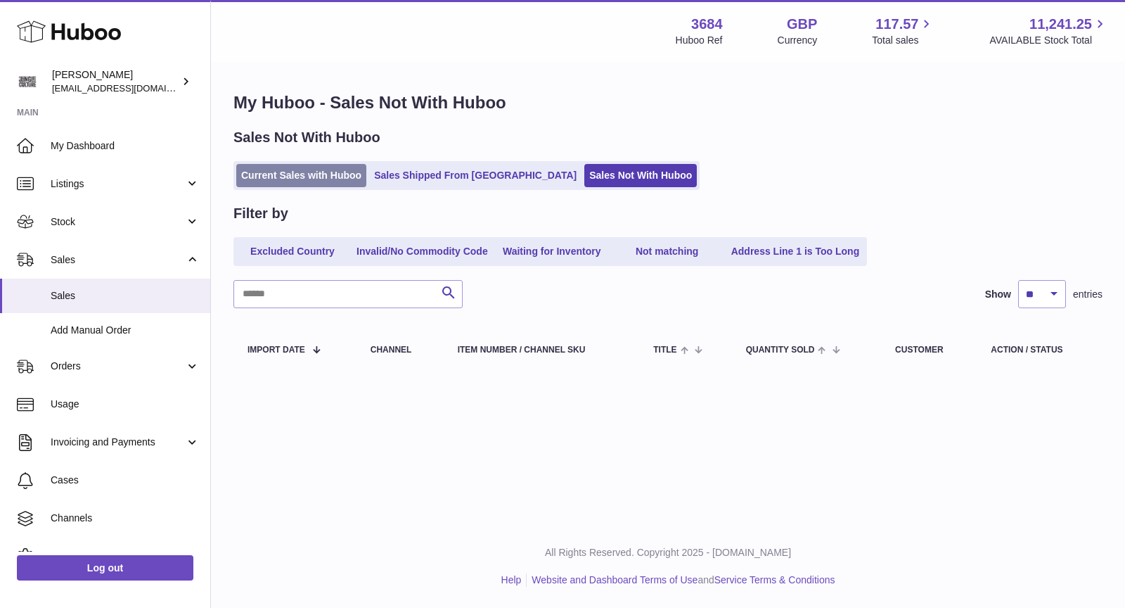
click at [326, 165] on link "Current Sales with Huboo" at bounding box center [301, 175] width 130 height 23
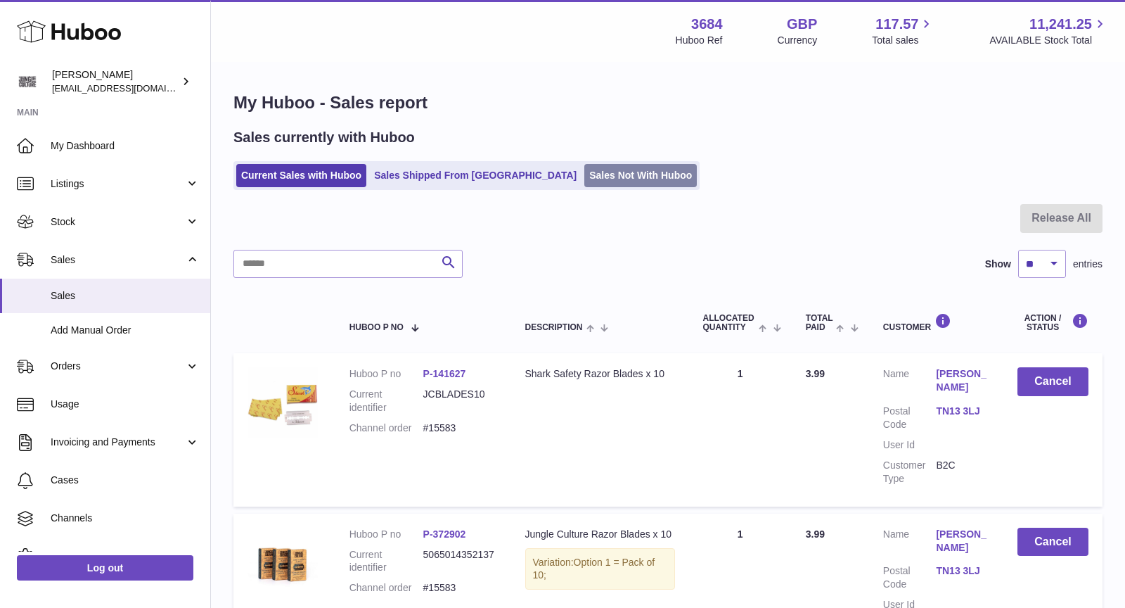
click at [584, 176] on link "Sales Not With Huboo" at bounding box center [640, 175] width 113 height 23
